Goal: Information Seeking & Learning: Learn about a topic

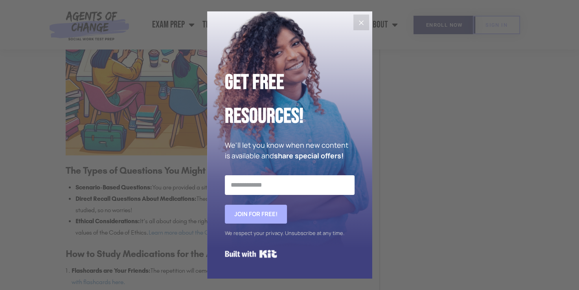
scroll to position [1177, 0]
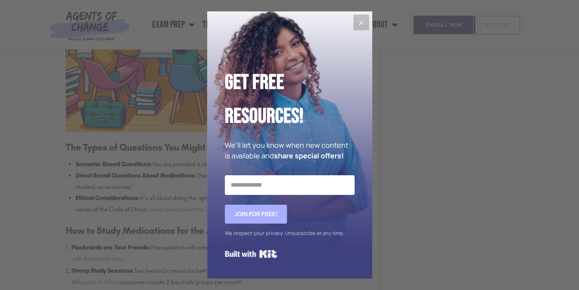
click at [364, 21] on icon "Close" at bounding box center [361, 22] width 9 height 9
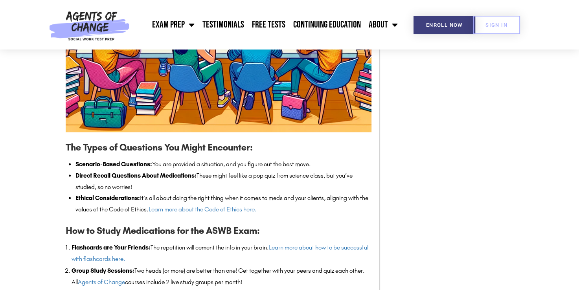
click at [364, 21] on icon "Close" at bounding box center [361, 16] width 9 height 9
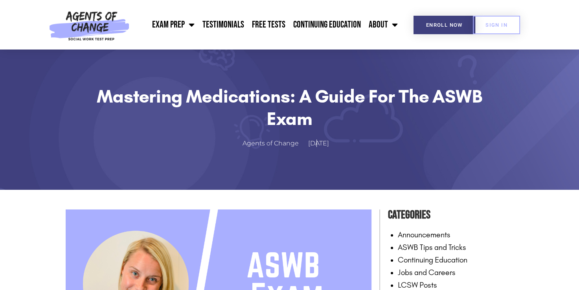
scroll to position [0, 0]
